Goal: Information Seeking & Learning: Learn about a topic

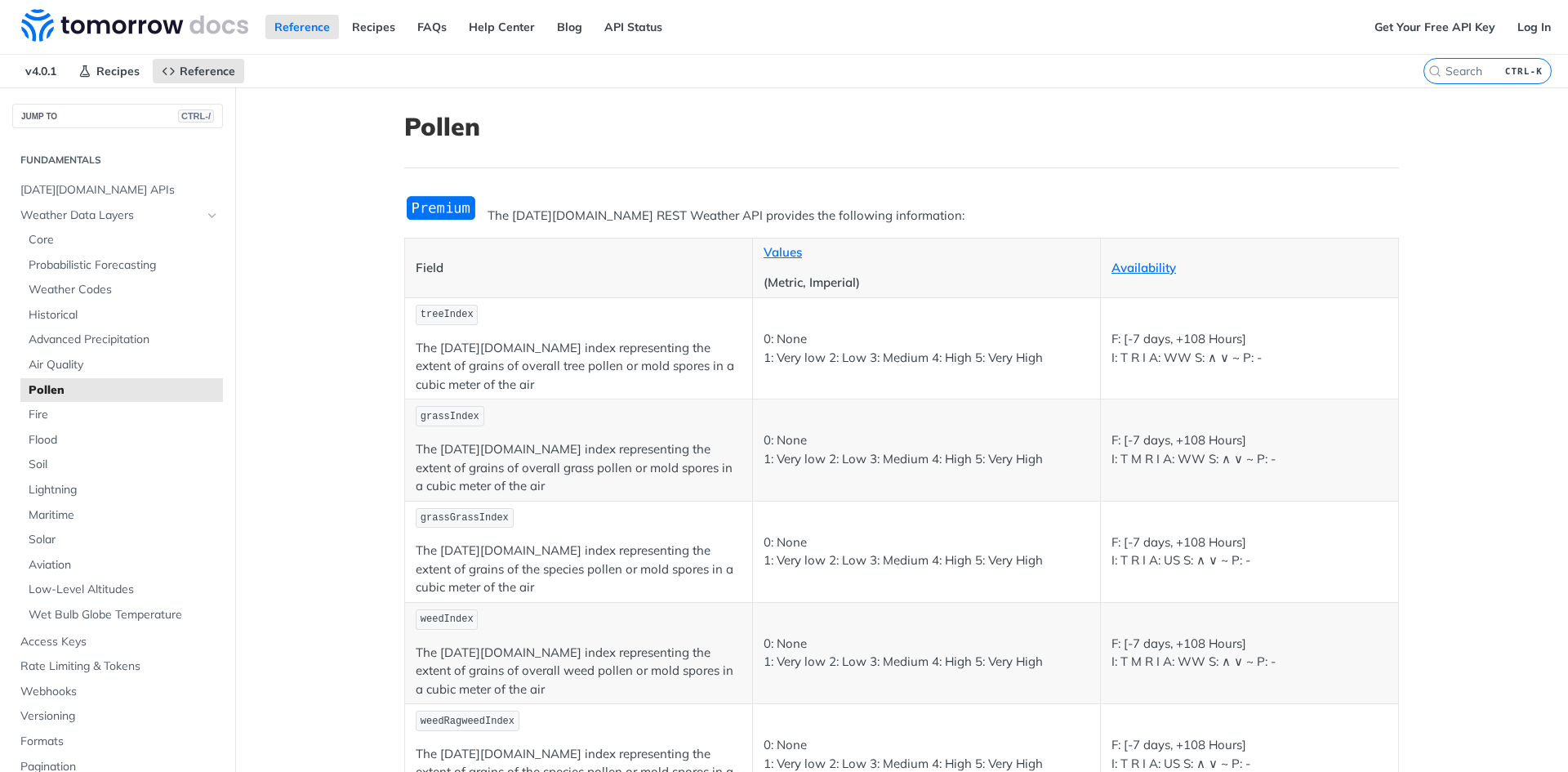
click at [31, 398] on span "Pollen" at bounding box center [123, 391] width 190 height 16
click at [43, 363] on span "Air Quality" at bounding box center [123, 365] width 190 height 16
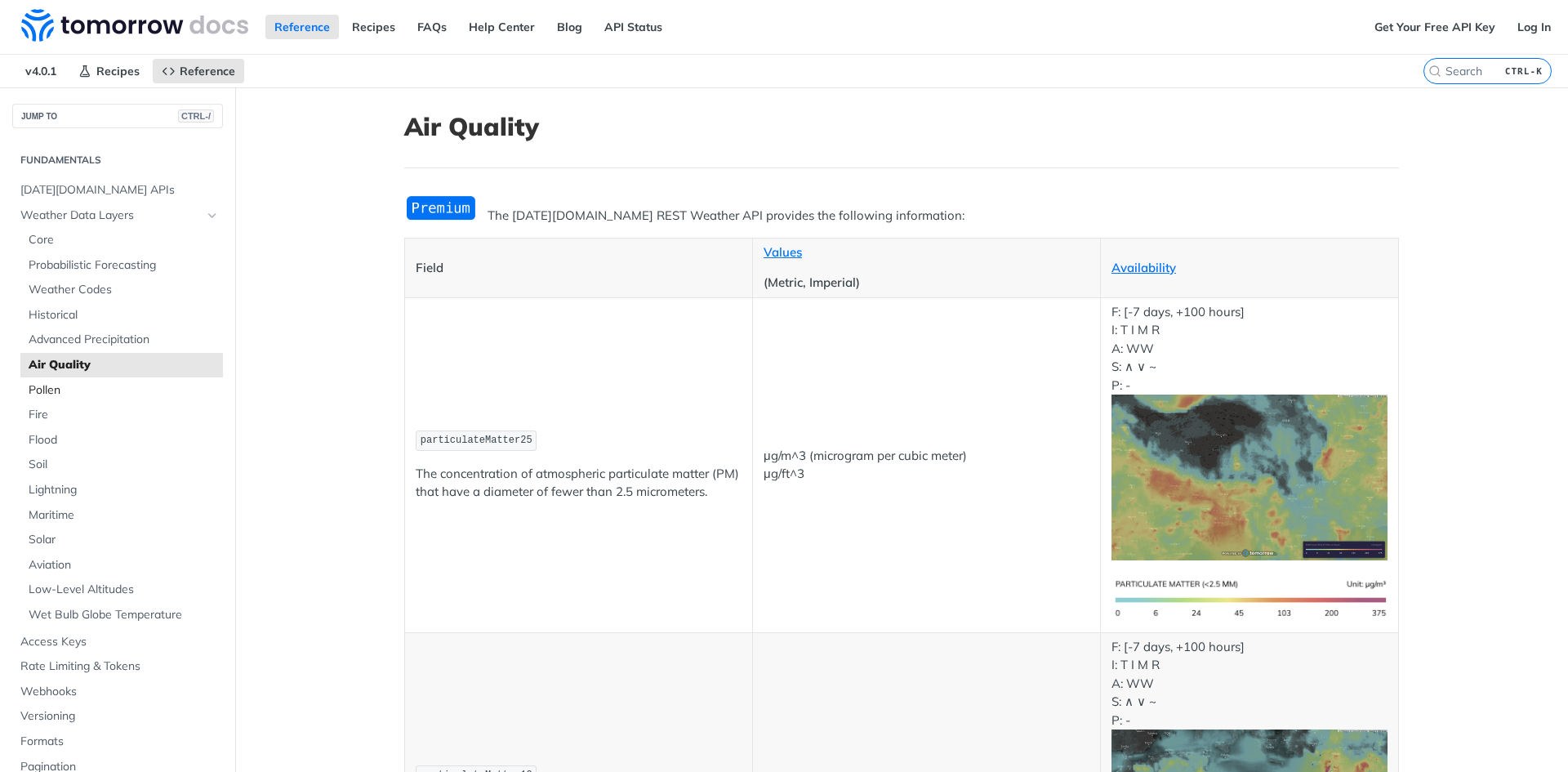
click at [48, 386] on span "Pollen" at bounding box center [123, 391] width 190 height 16
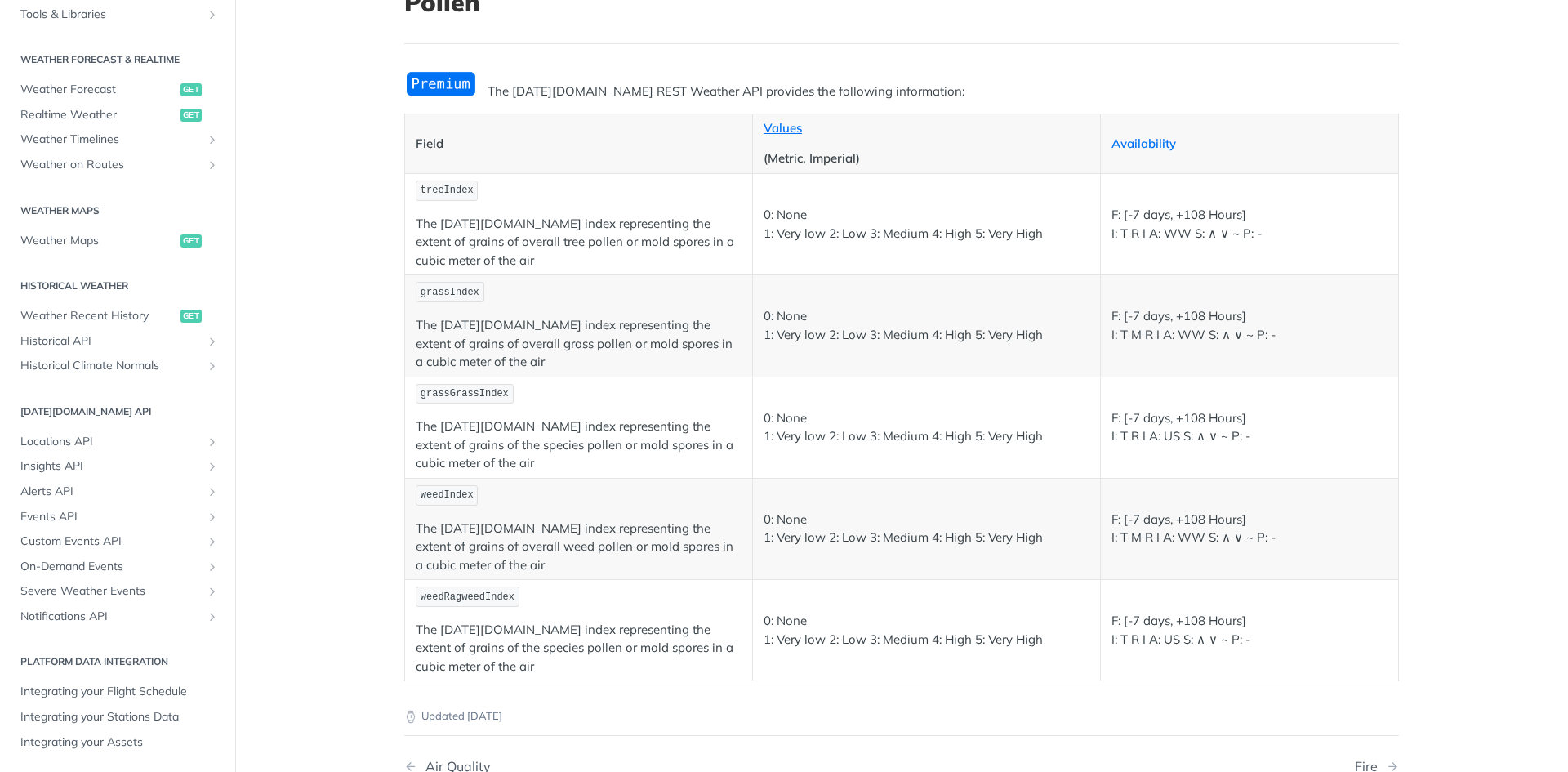
scroll to position [245, 0]
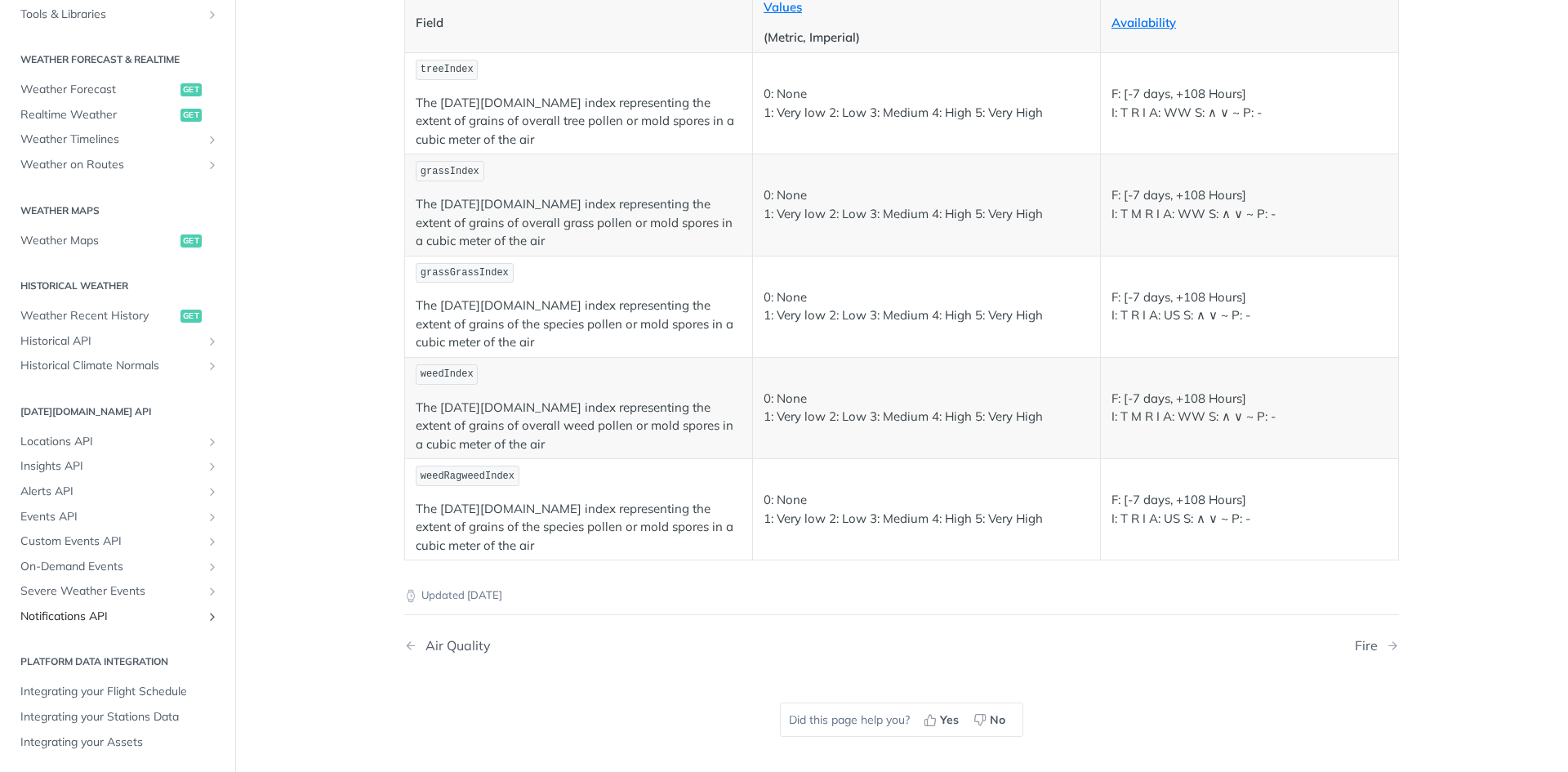
click at [206, 621] on icon "Show subpages for Notifications API" at bounding box center [212, 617] width 13 height 13
click at [200, 608] on link "Notifications API" at bounding box center [117, 617] width 210 height 25
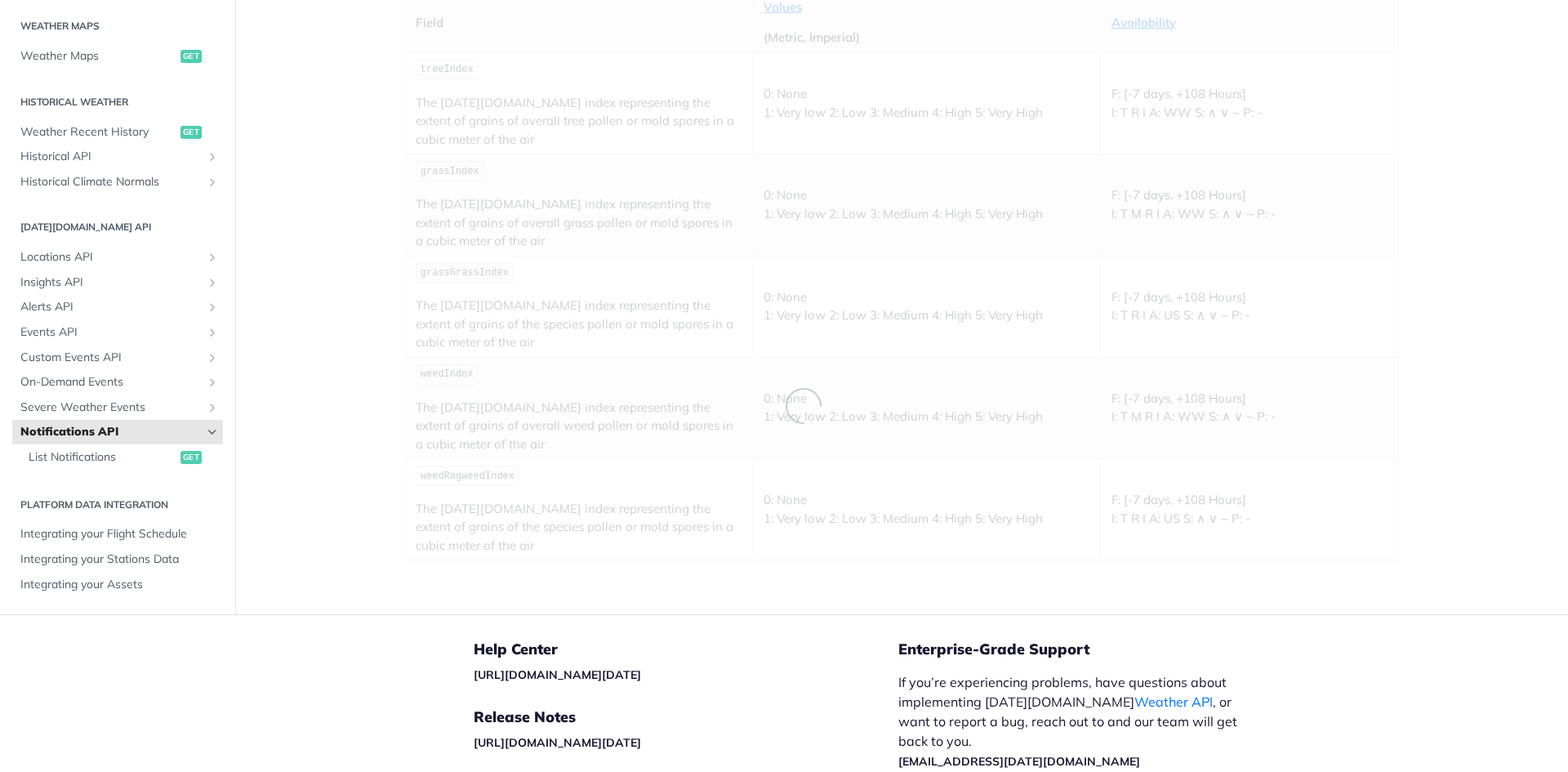
scroll to position [314, 0]
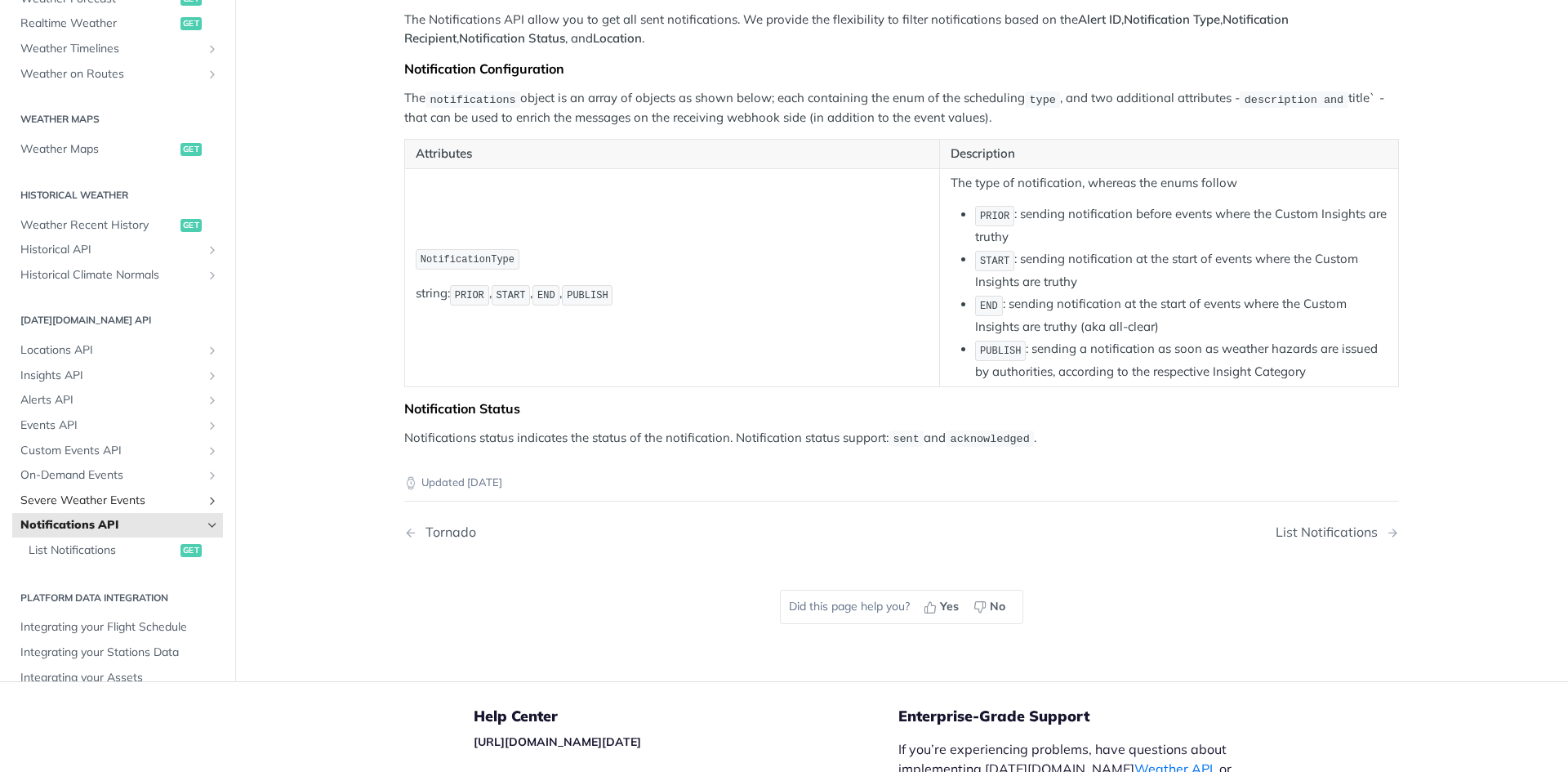
click at [206, 505] on icon "Show subpages for Severe Weather Events" at bounding box center [212, 500] width 13 height 13
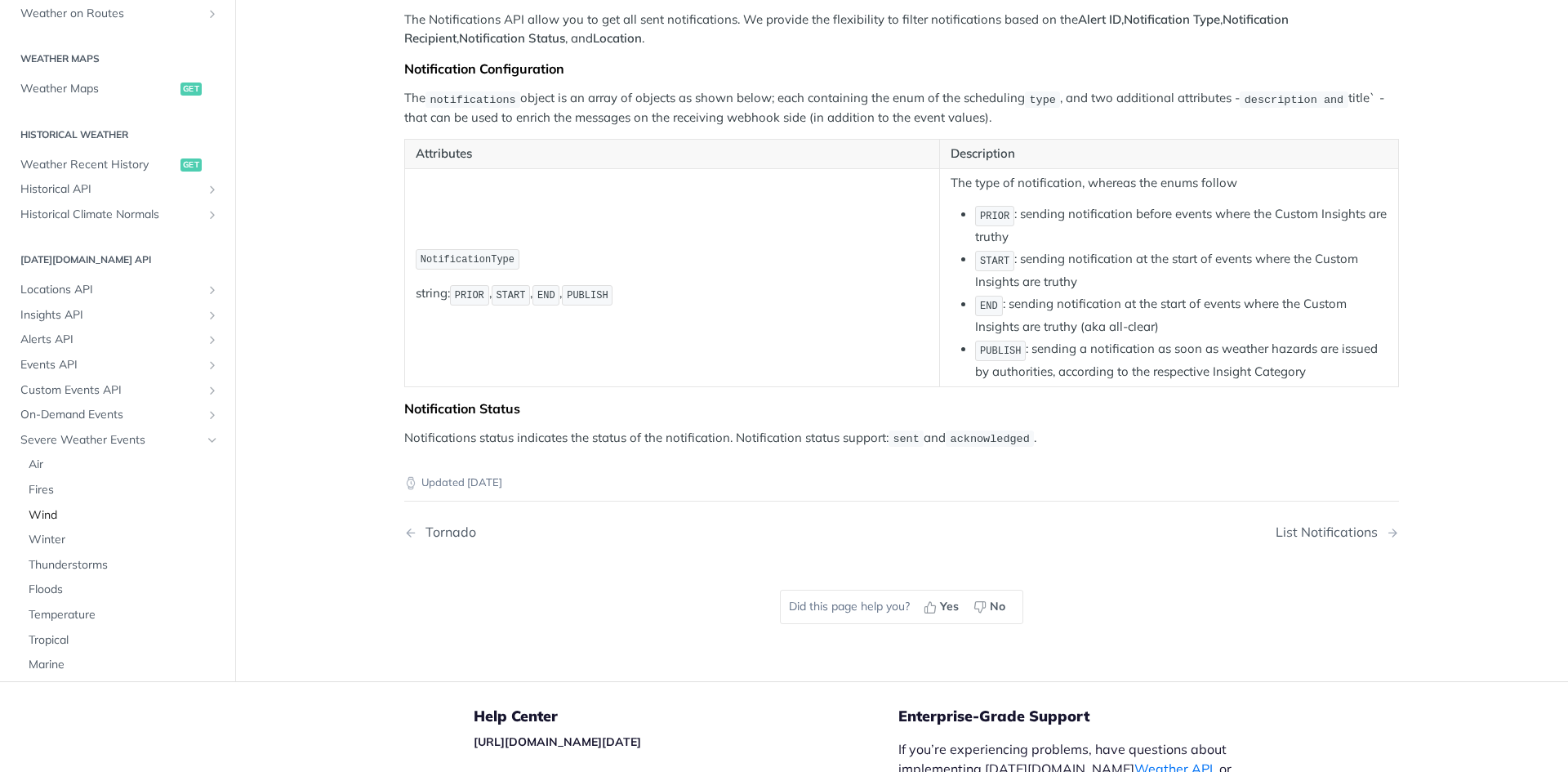
scroll to position [477, 0]
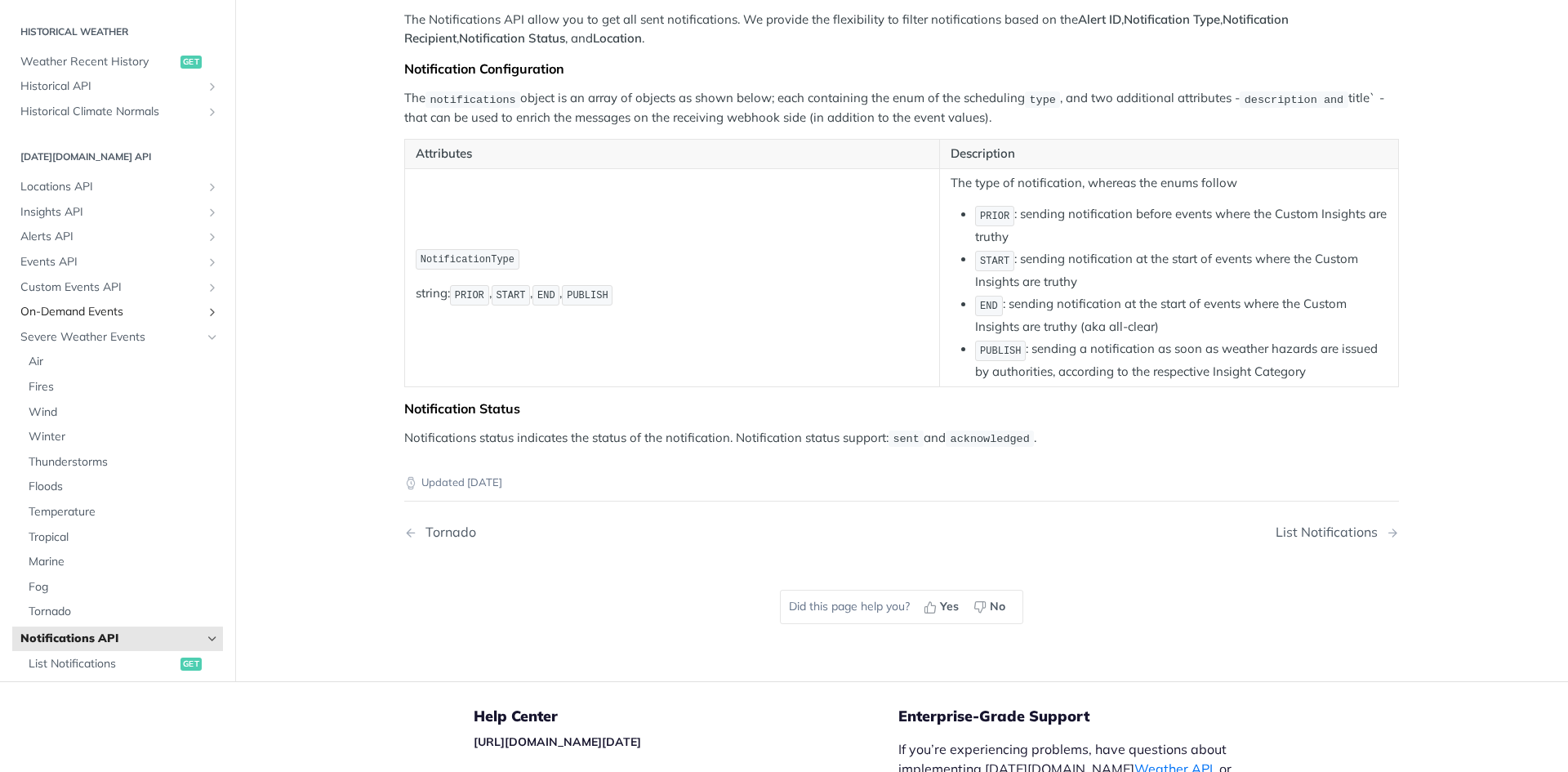
click at [189, 315] on span "On-Demand Events" at bounding box center [111, 312] width 181 height 16
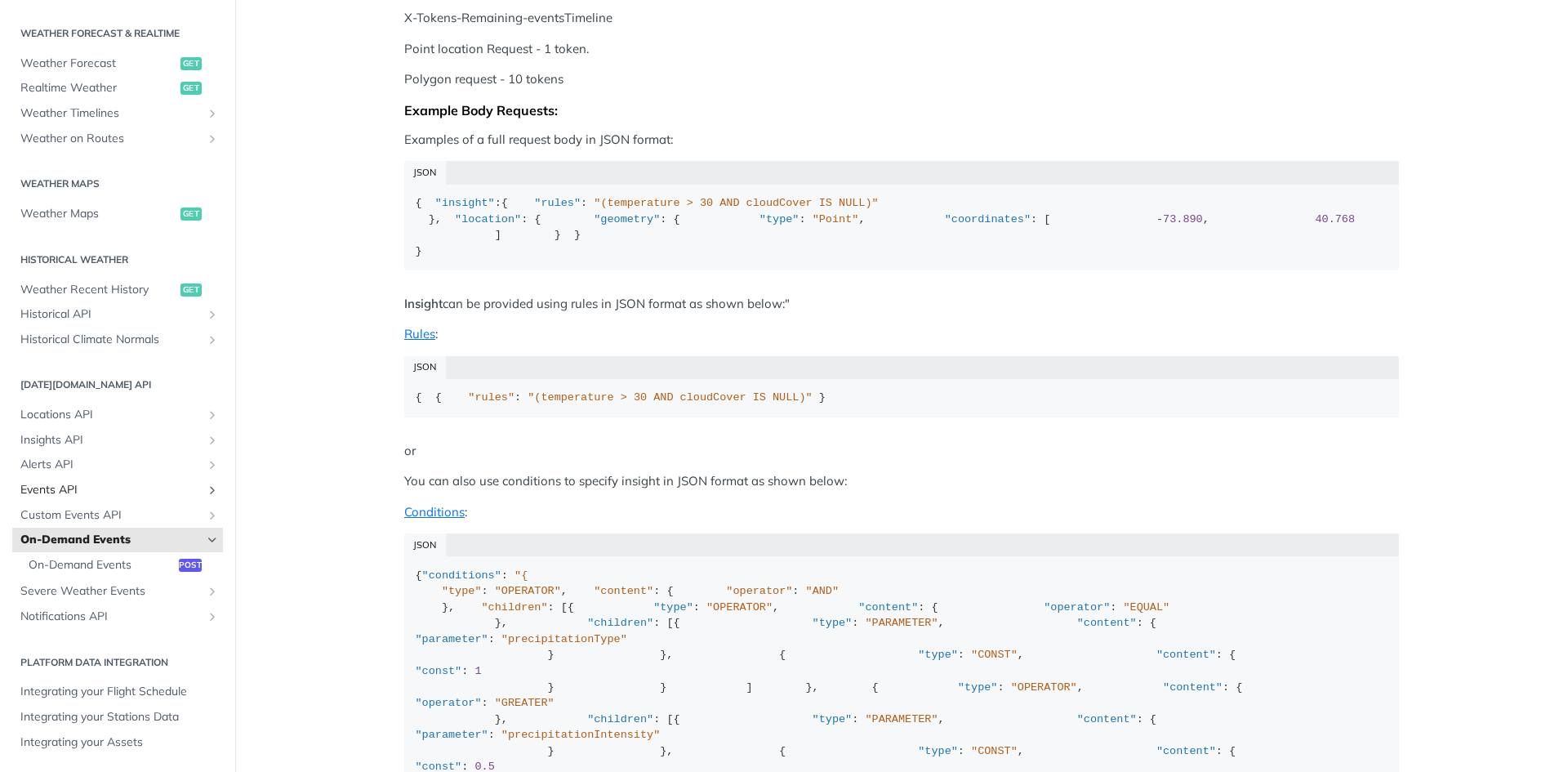
scroll to position [409, 0]
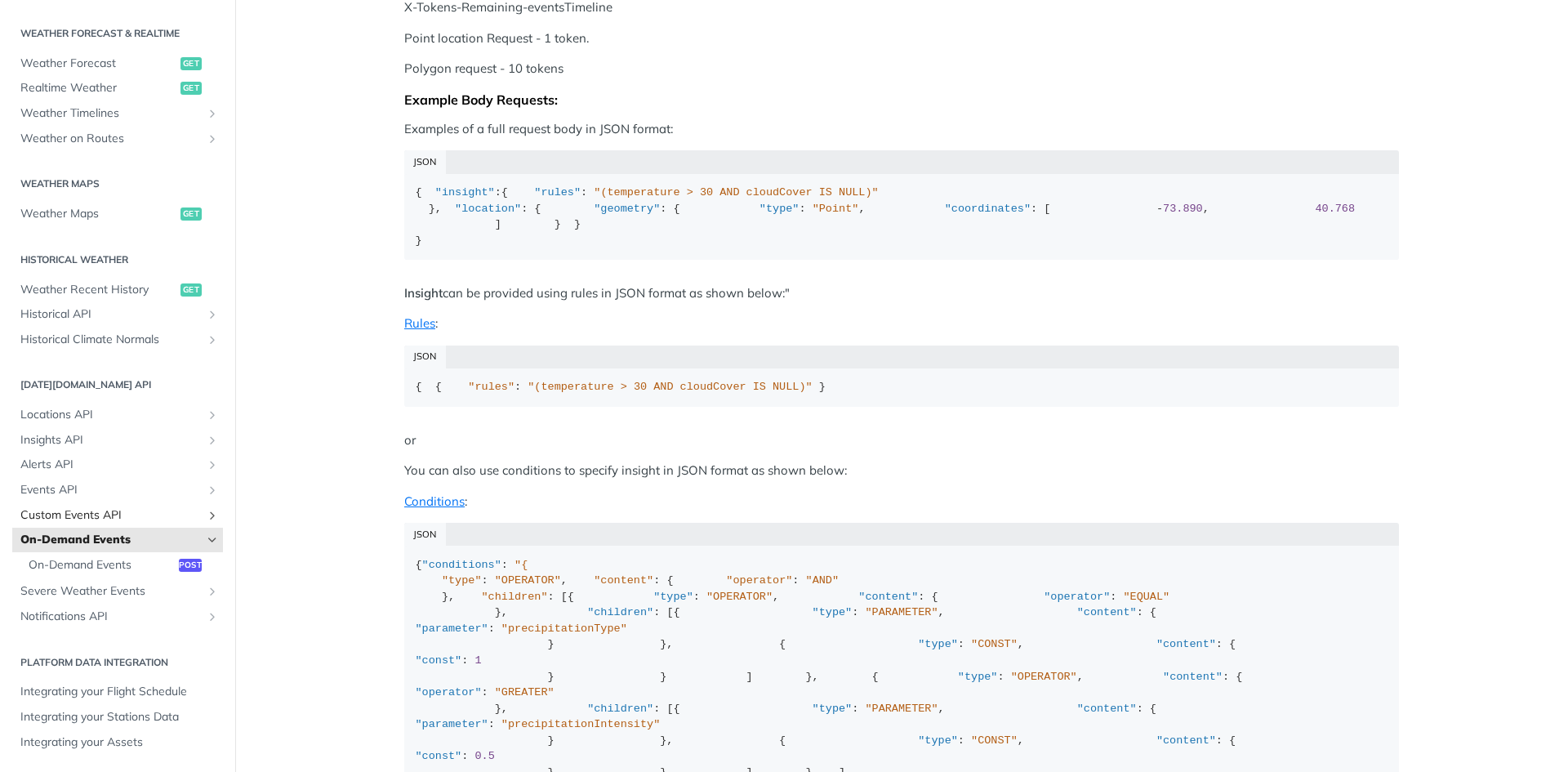
click at [206, 513] on icon "Show subpages for Custom Events API" at bounding box center [212, 515] width 13 height 13
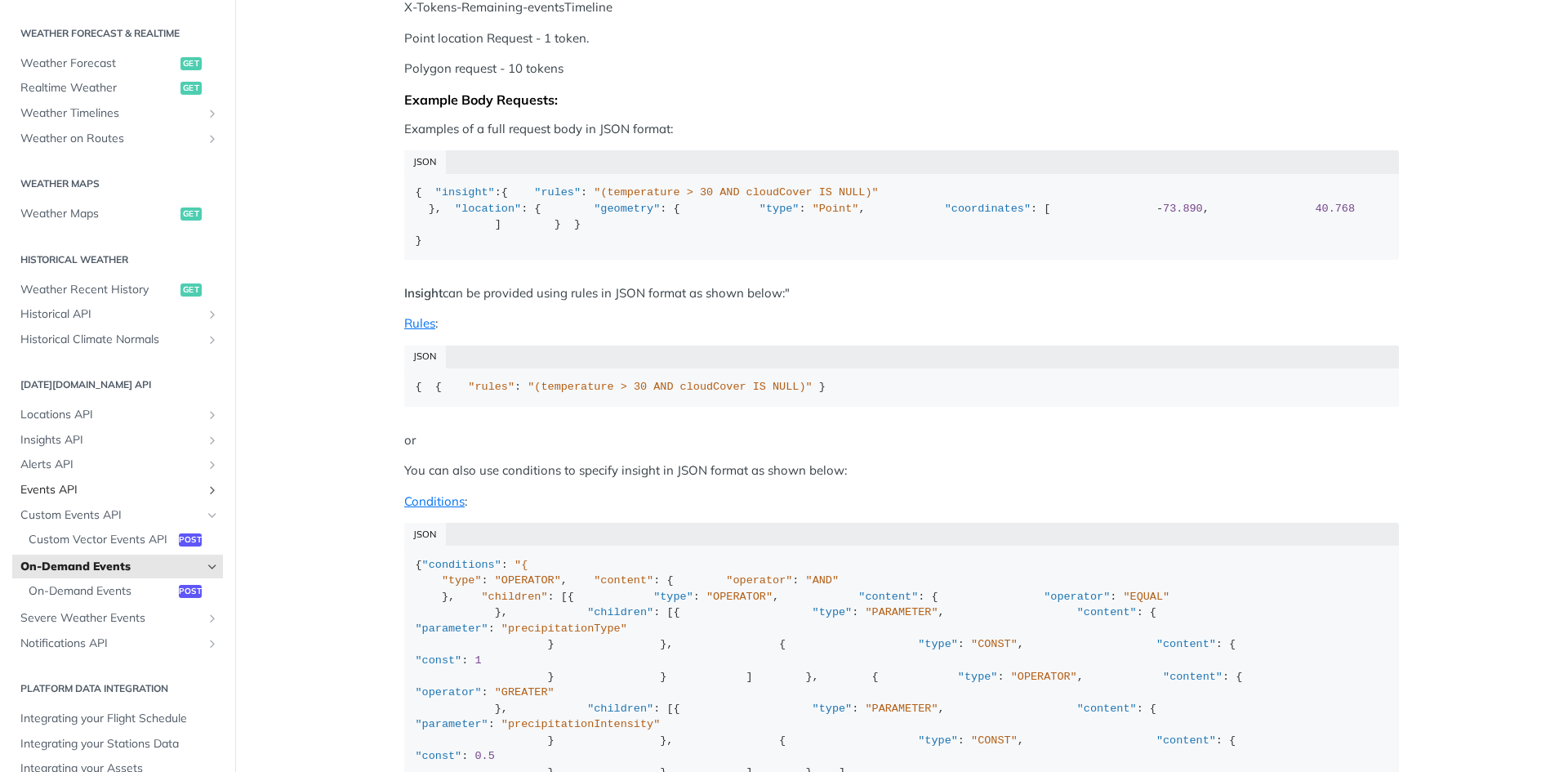
click at [206, 489] on icon "Show subpages for Events API" at bounding box center [212, 490] width 13 height 13
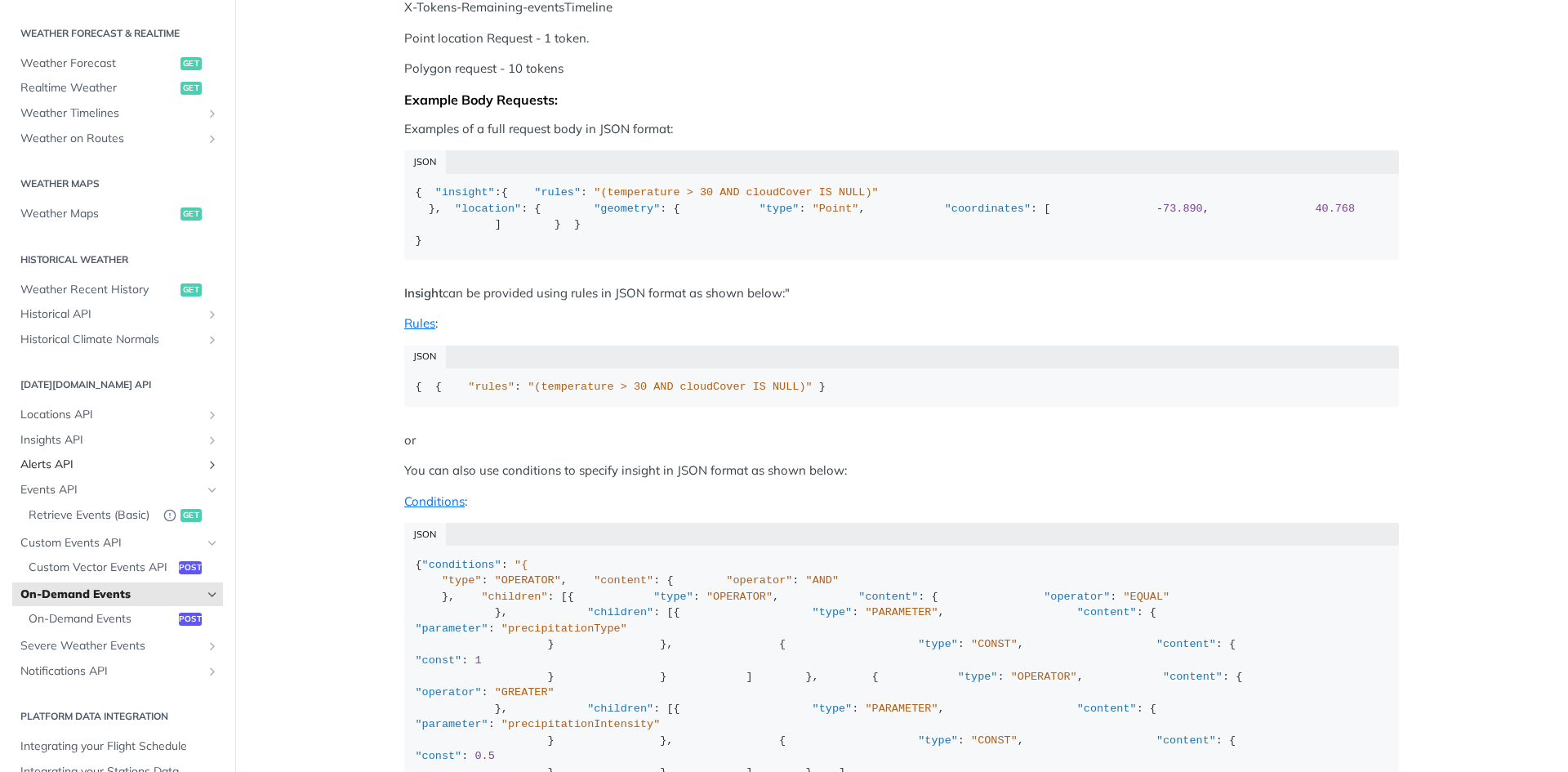
click at [206, 465] on icon "Show subpages for Alerts API" at bounding box center [212, 465] width 13 height 13
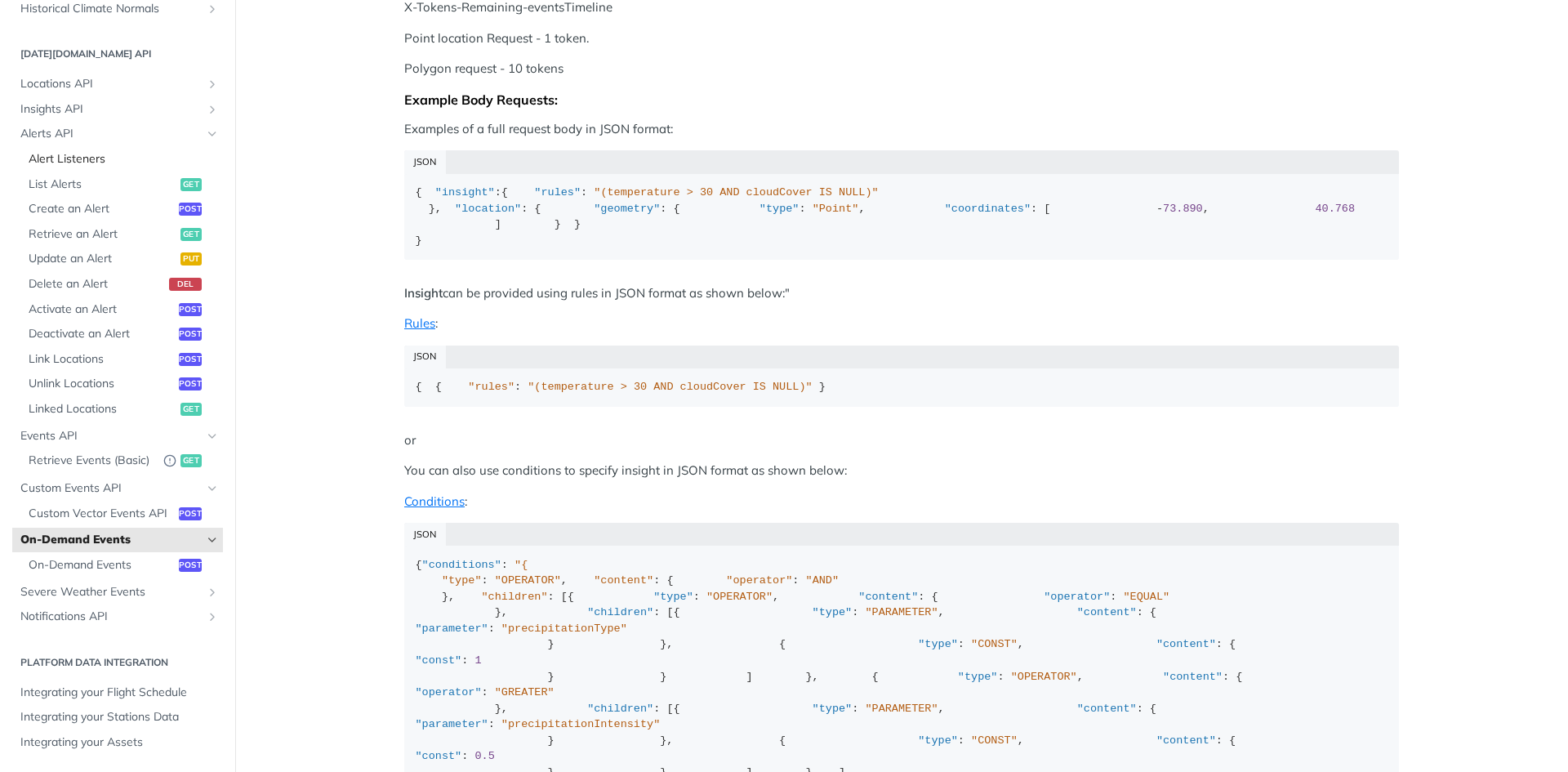
scroll to position [702, 0]
click at [206, 590] on icon "Show subpages for Severe Weather Events" at bounding box center [212, 593] width 13 height 13
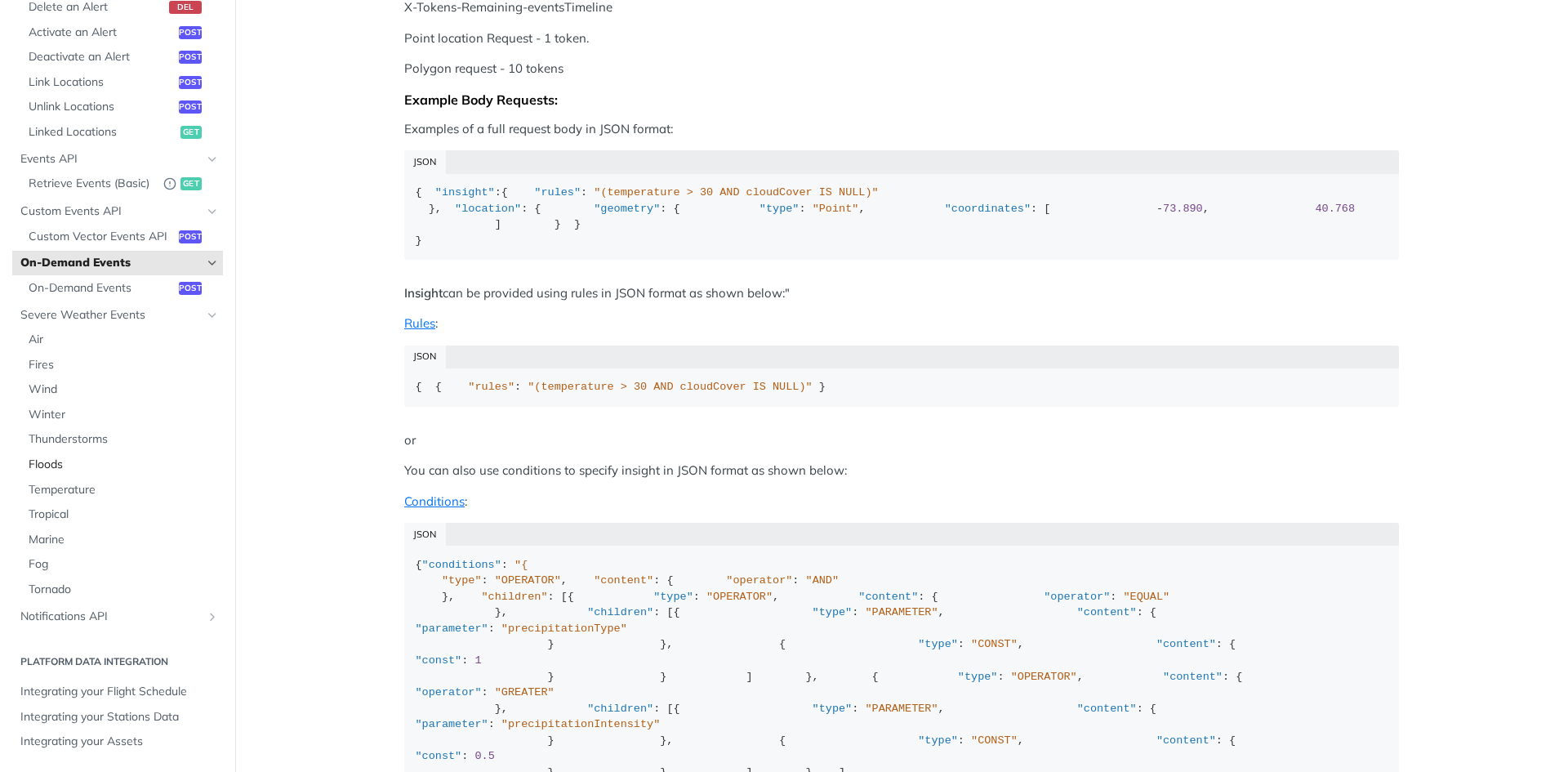
scroll to position [979, 0]
click at [206, 612] on icon "Show subpages for Notifications API" at bounding box center [212, 617] width 13 height 13
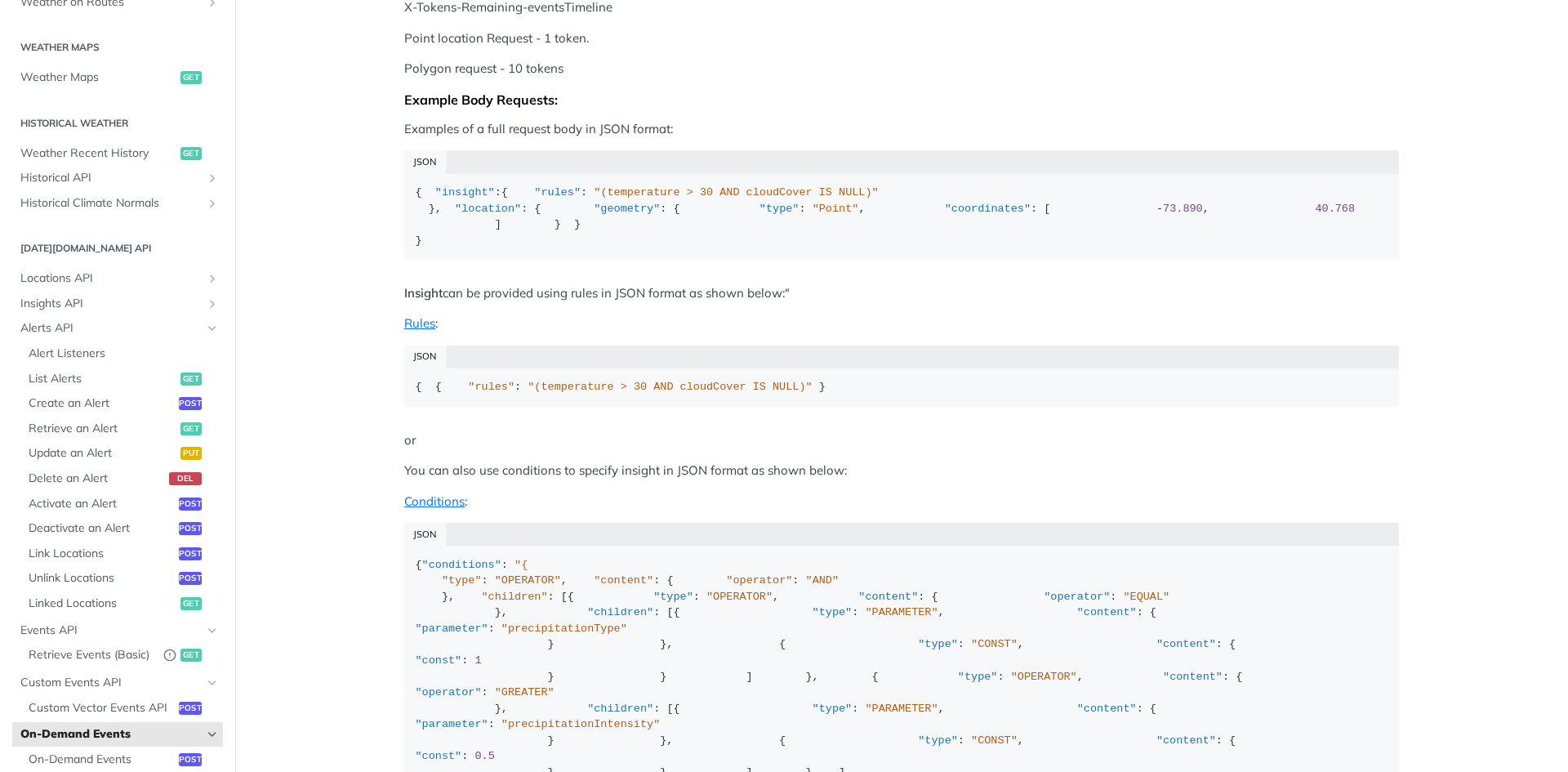
scroll to position [434, 0]
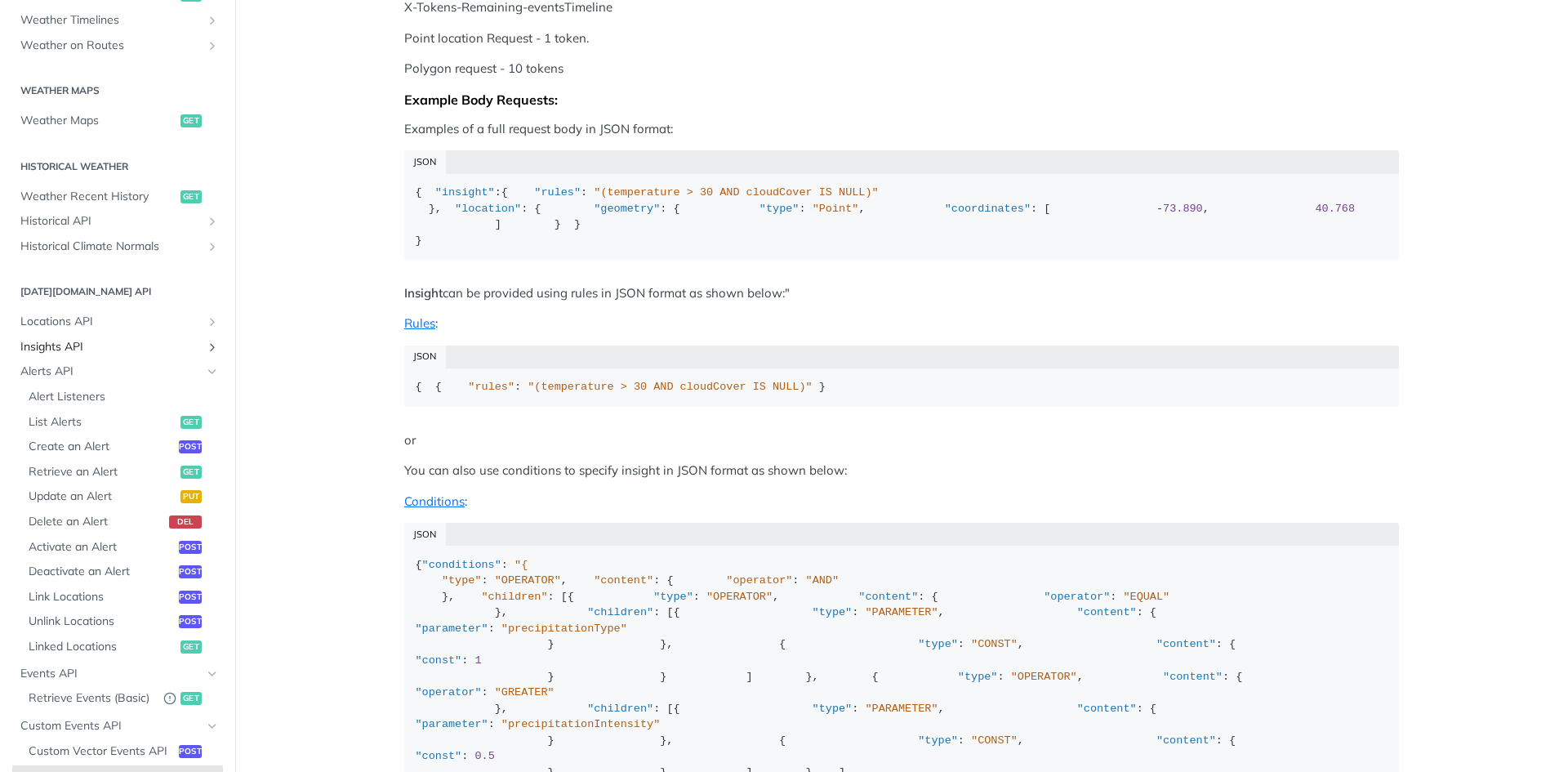
click at [206, 346] on icon "Show subpages for Insights API" at bounding box center [212, 347] width 13 height 13
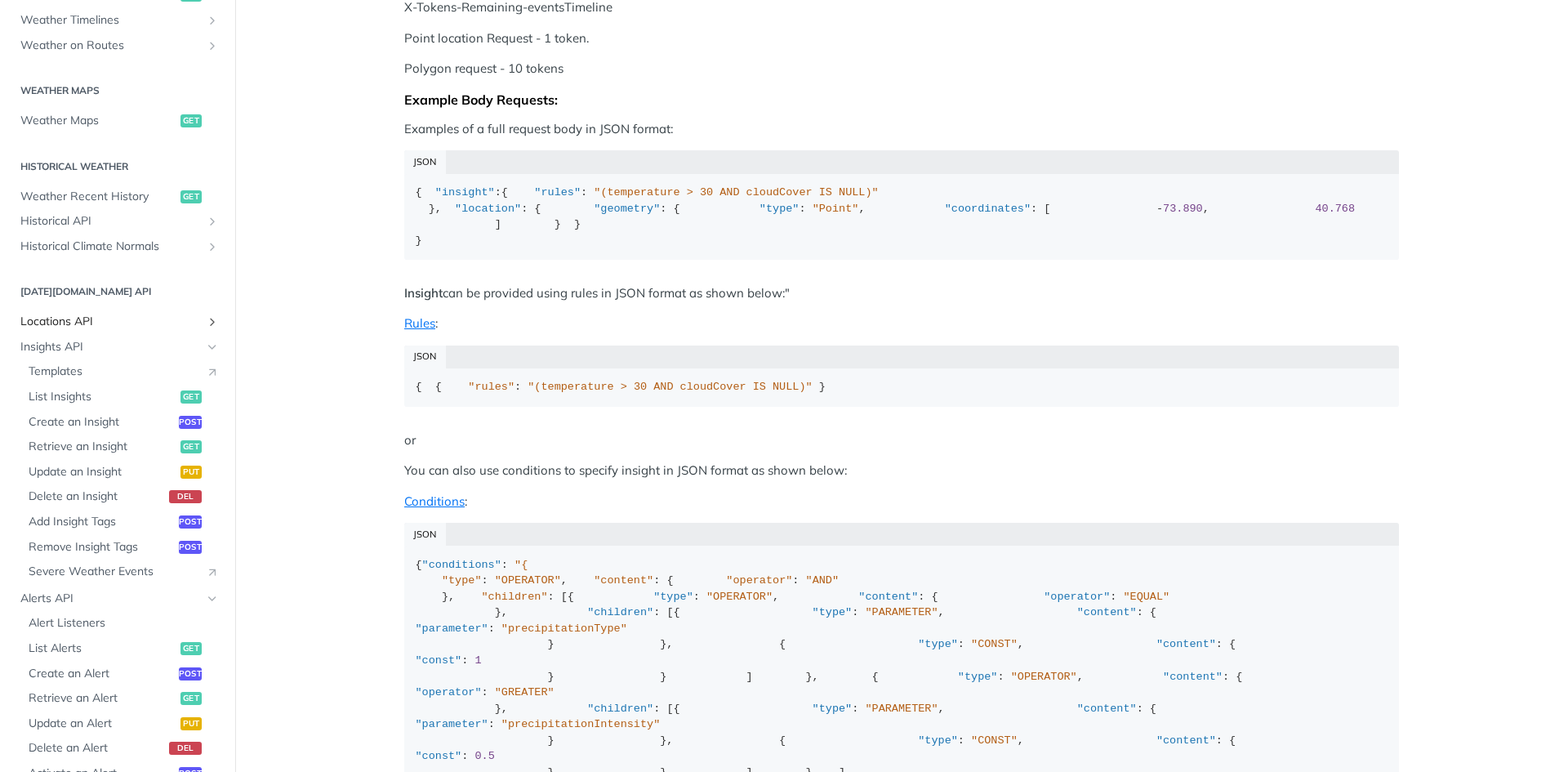
click at [189, 323] on span "Locations API" at bounding box center [111, 322] width 181 height 16
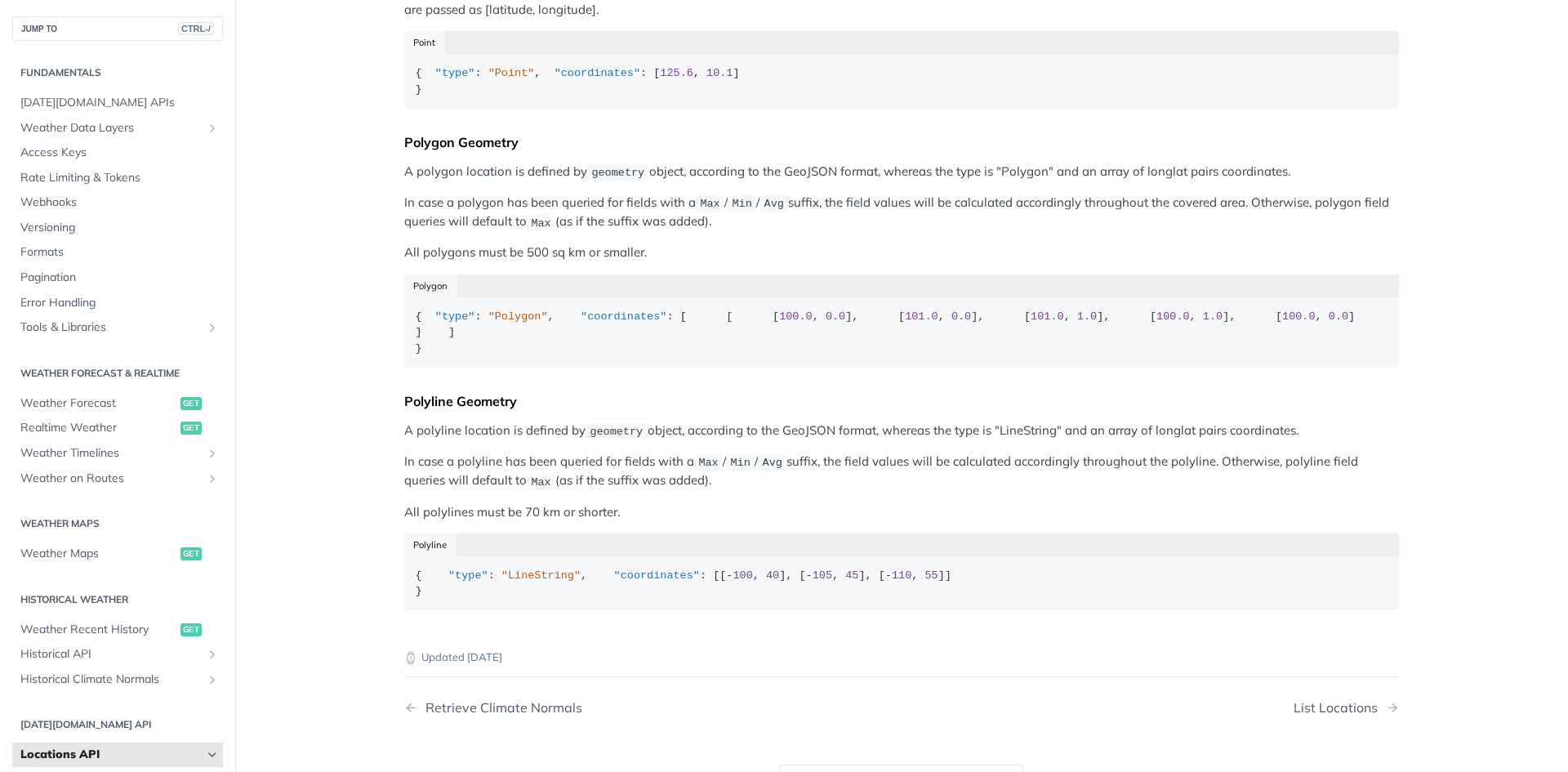
click at [354, 447] on main "JUMP TO CTRL-/ Fundamentals [DATE][DOMAIN_NAME] APIs Weather Data Layers Core P…" at bounding box center [784, 267] width 1568 height 1178
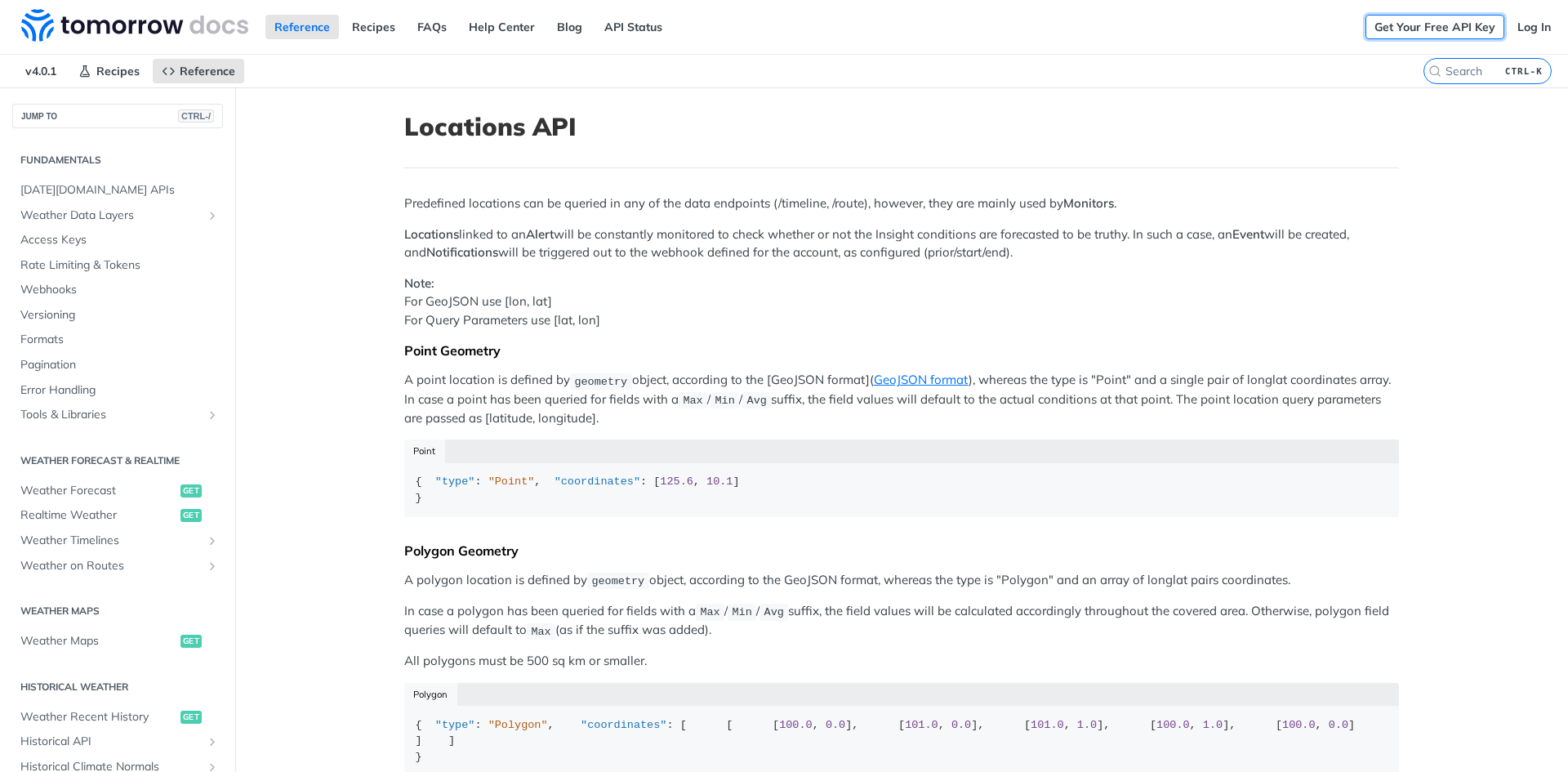
click at [1395, 32] on link "Get Your Free API Key" at bounding box center [1435, 28] width 139 height 25
